Goal: Navigation & Orientation: Find specific page/section

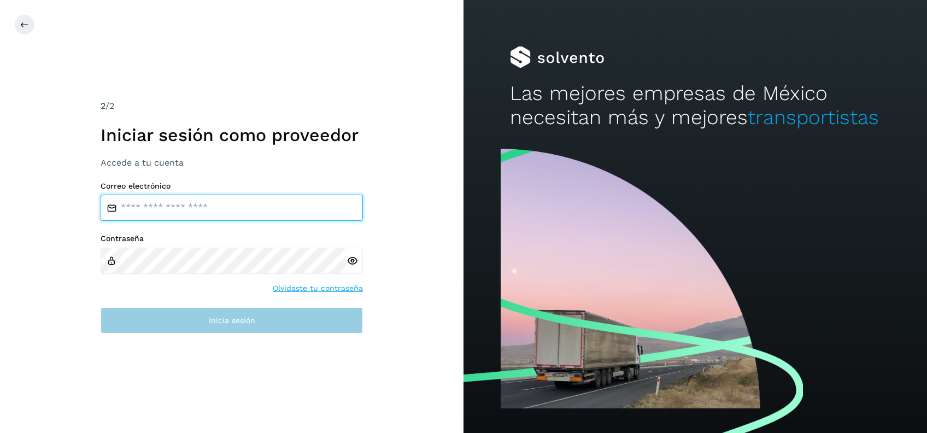
type input "**********"
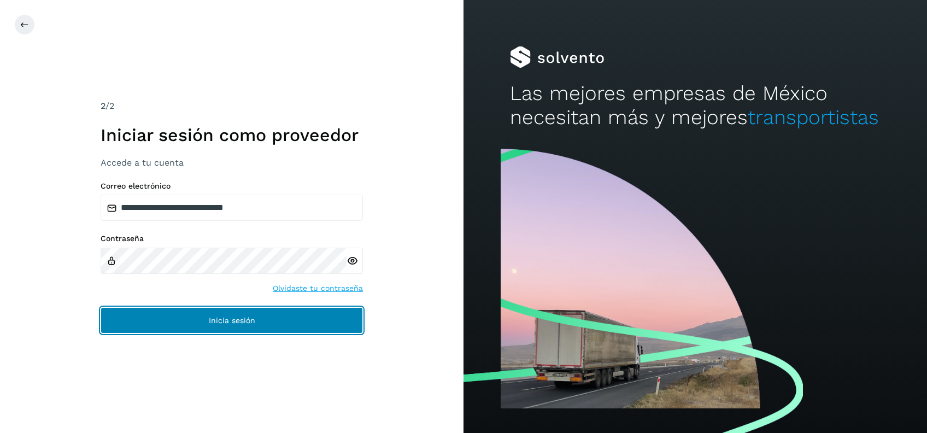
click at [214, 318] on span "Inicia sesión" at bounding box center [232, 320] width 46 height 8
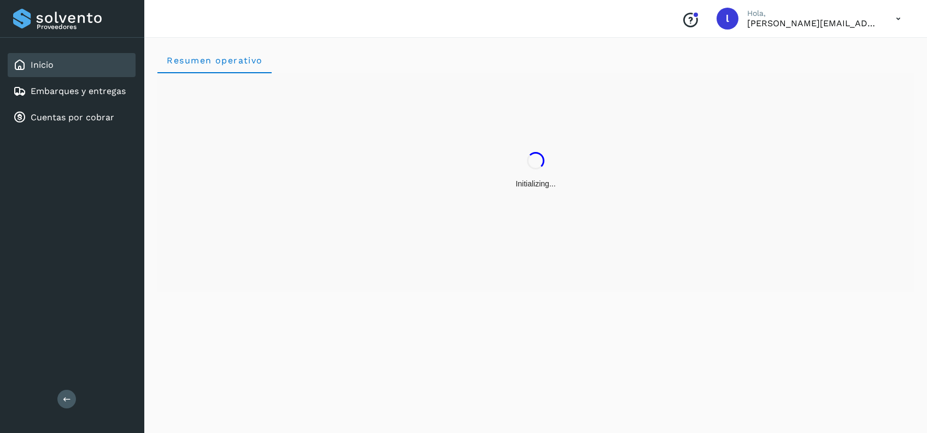
click at [223, 320] on div "Resumen operativo" at bounding box center [535, 233] width 783 height 399
click at [87, 93] on link "Embarques y entregas" at bounding box center [78, 91] width 95 height 10
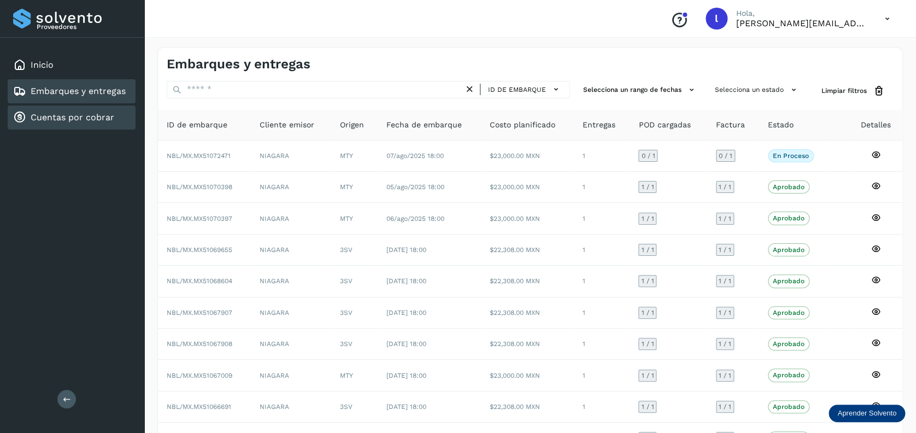
click at [55, 119] on link "Cuentas por cobrar" at bounding box center [73, 117] width 84 height 10
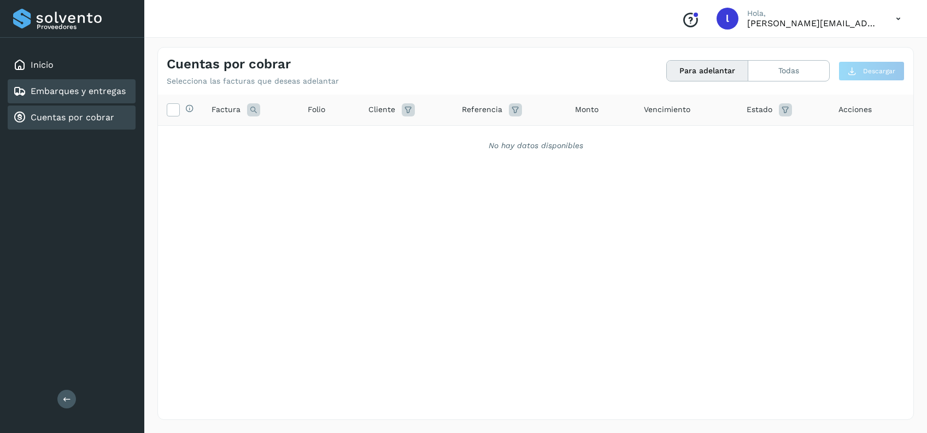
click at [69, 95] on link "Embarques y entregas" at bounding box center [78, 91] width 95 height 10
